Goal: Task Accomplishment & Management: Manage account settings

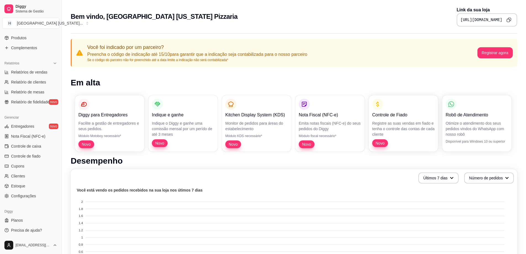
scroll to position [144, 0]
click at [390, 66] on div "Você foi indicado por um parceiro? Preencha o código de indicação até 15/10 par…" at bounding box center [294, 53] width 447 height 28
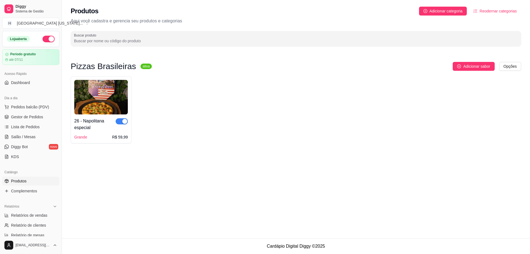
click at [111, 88] on img at bounding box center [101, 97] width 54 height 35
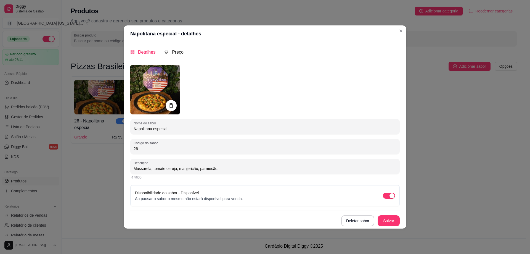
drag, startPoint x: 146, startPoint y: 151, endPoint x: 119, endPoint y: 151, distance: 27.4
click at [119, 151] on div "Napolitana especial - detalhes Detalhes Preço Nome do sabor Napolitana especial…" at bounding box center [265, 127] width 530 height 254
click at [388, 223] on button "Salvar" at bounding box center [389, 220] width 22 height 11
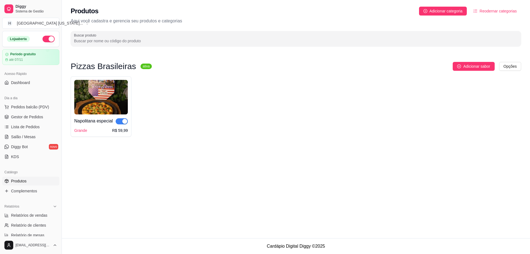
click at [106, 91] on img at bounding box center [101, 97] width 54 height 35
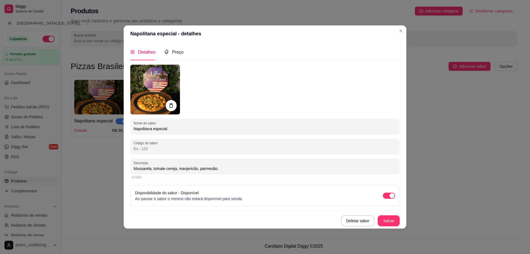
click at [153, 75] on img at bounding box center [155, 90] width 50 height 50
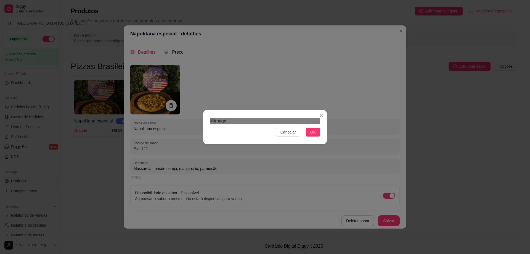
click at [246, 180] on div "Use the arrow keys to move the crop selection area" at bounding box center [262, 229] width 99 height 99
click at [293, 199] on div "Use the arrow keys to move the north east drag handle to change the crop select…" at bounding box center [293, 199] width 0 height 0
click at [271, 189] on div "Use the arrow keys to move the crop selection area" at bounding box center [259, 228] width 79 height 79
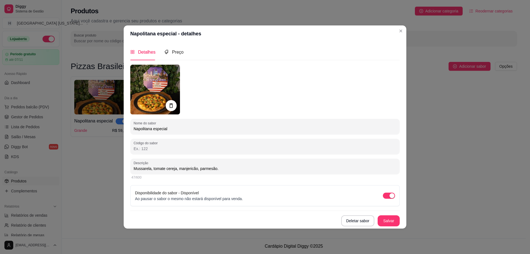
click at [153, 83] on img at bounding box center [155, 90] width 50 height 50
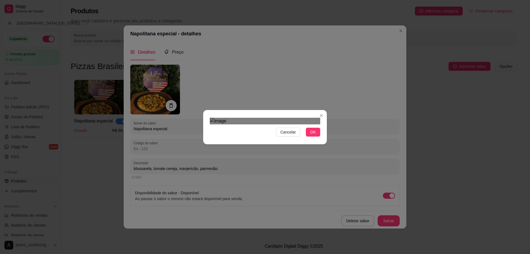
click at [275, 175] on div "Use the arrow keys to move the crop selection area" at bounding box center [263, 224] width 99 height 99
click at [291, 124] on div at bounding box center [265, 121] width 111 height 7
click at [270, 192] on div "Use the arrow keys to move the crop selection area" at bounding box center [258, 230] width 77 height 77
click at [311, 135] on span "OK" at bounding box center [314, 132] width 6 height 6
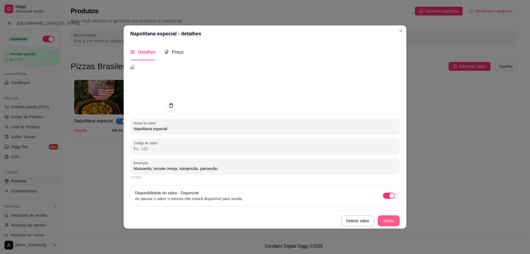
click at [386, 224] on button "Salvar" at bounding box center [389, 220] width 22 height 11
